Goal: Entertainment & Leisure: Consume media (video, audio)

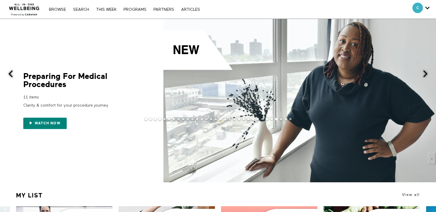
scroll to position [99, 0]
